Goal: Navigation & Orientation: Find specific page/section

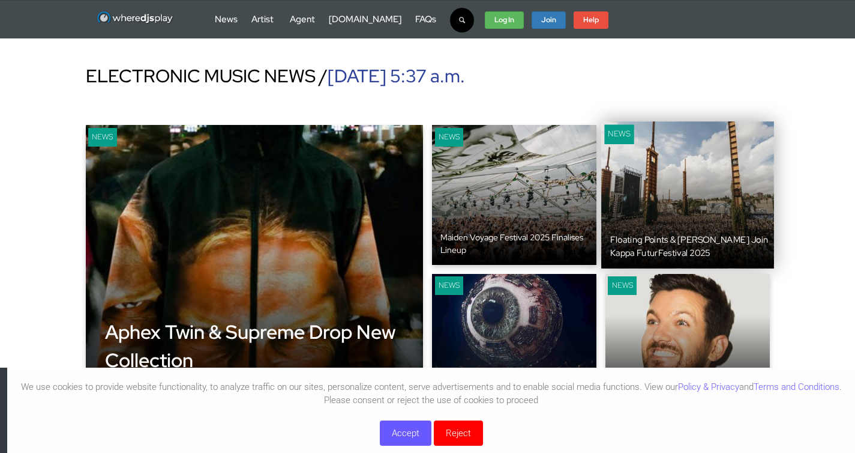
scroll to position [47, 0]
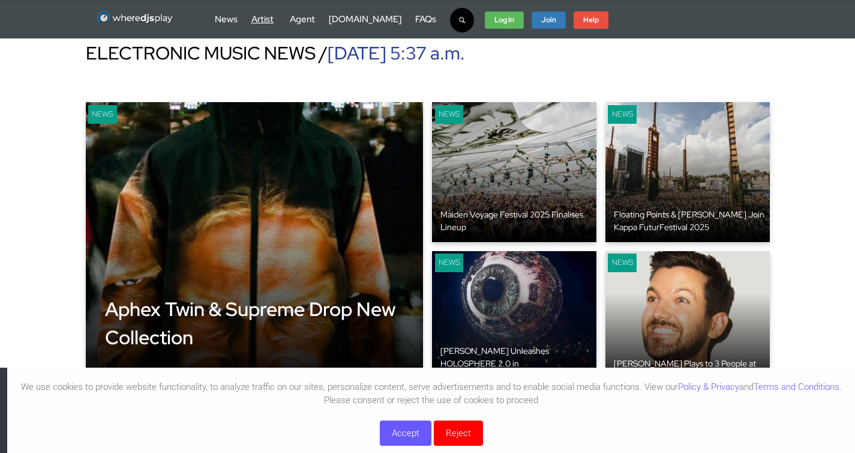
click at [261, 14] on link "Artist" at bounding box center [263, 19] width 22 height 12
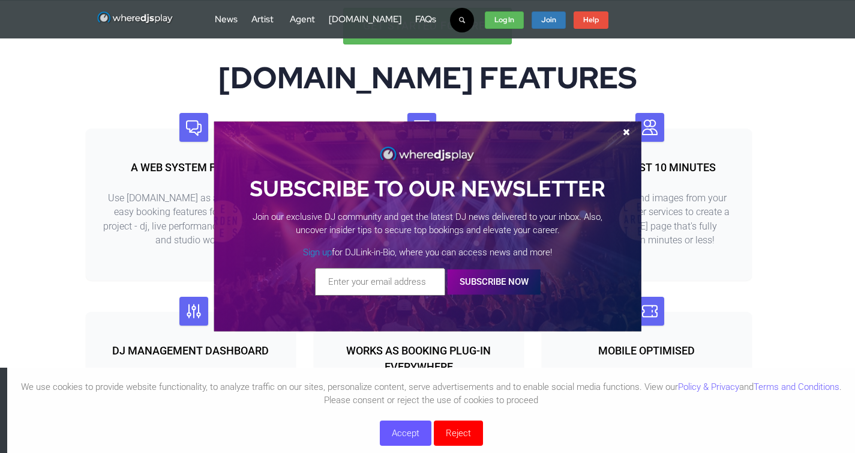
scroll to position [958, 0]
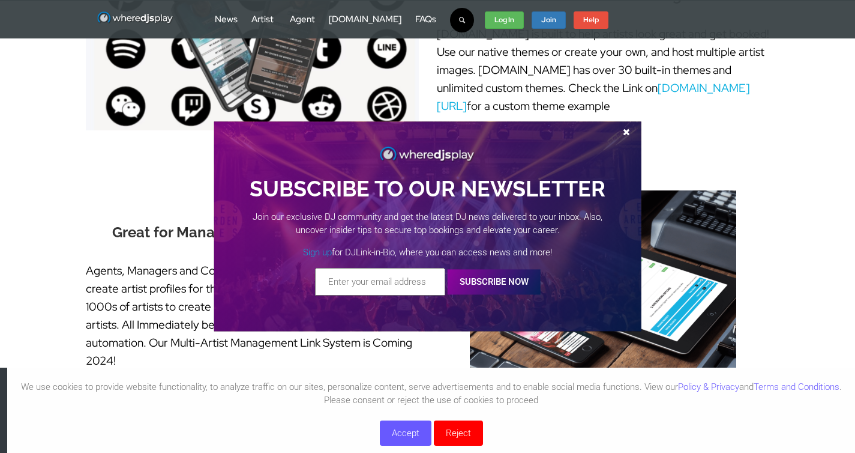
click at [630, 134] on span at bounding box center [627, 131] width 18 height 9
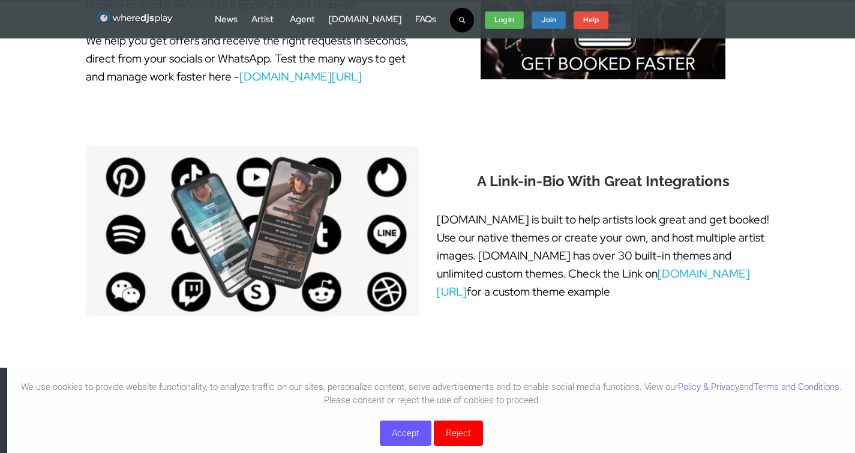
scroll to position [416, 0]
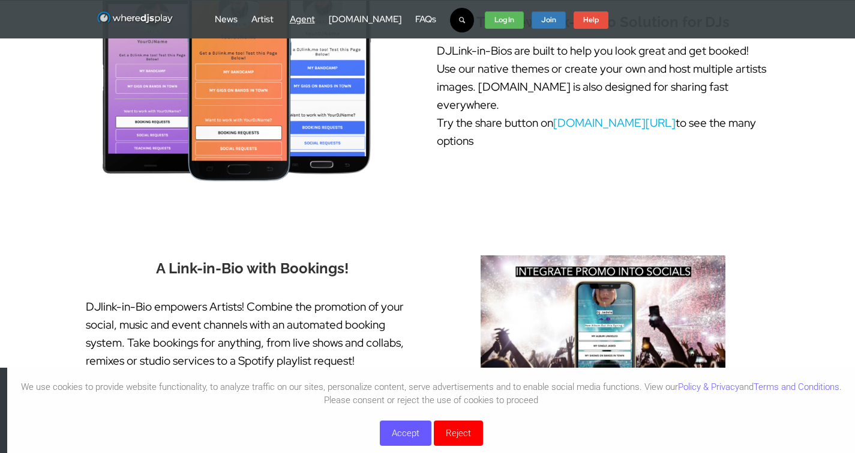
click at [300, 17] on link "Agent" at bounding box center [302, 19] width 25 height 12
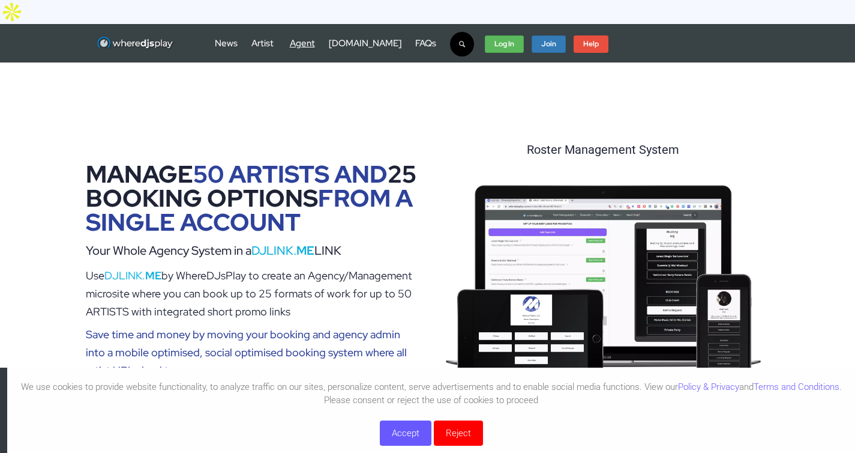
click at [307, 37] on link "Agent" at bounding box center [302, 43] width 25 height 12
